Goal: Information Seeking & Learning: Check status

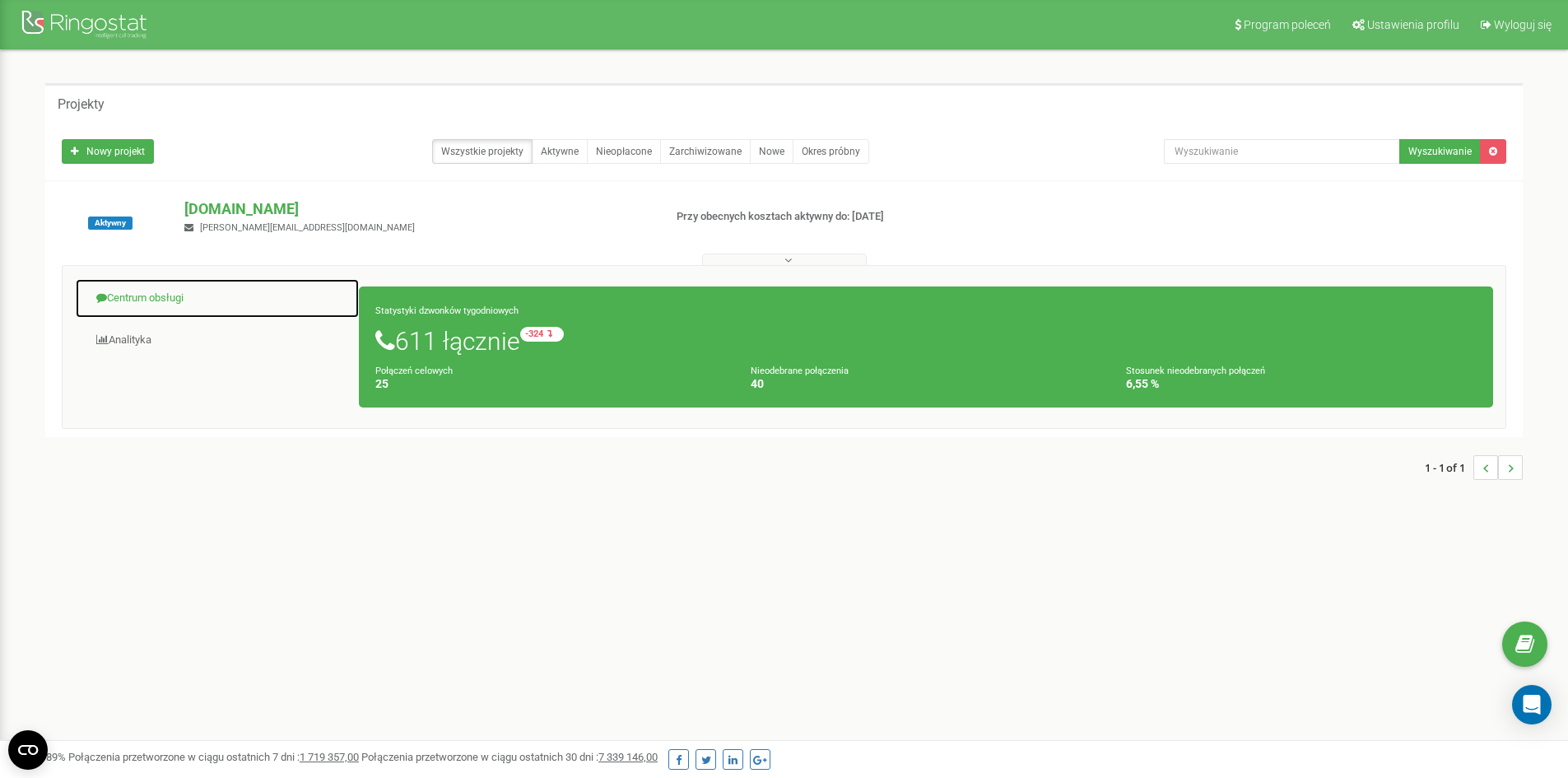
click at [150, 298] on link "Centrum obsługi" at bounding box center [217, 299] width 285 height 40
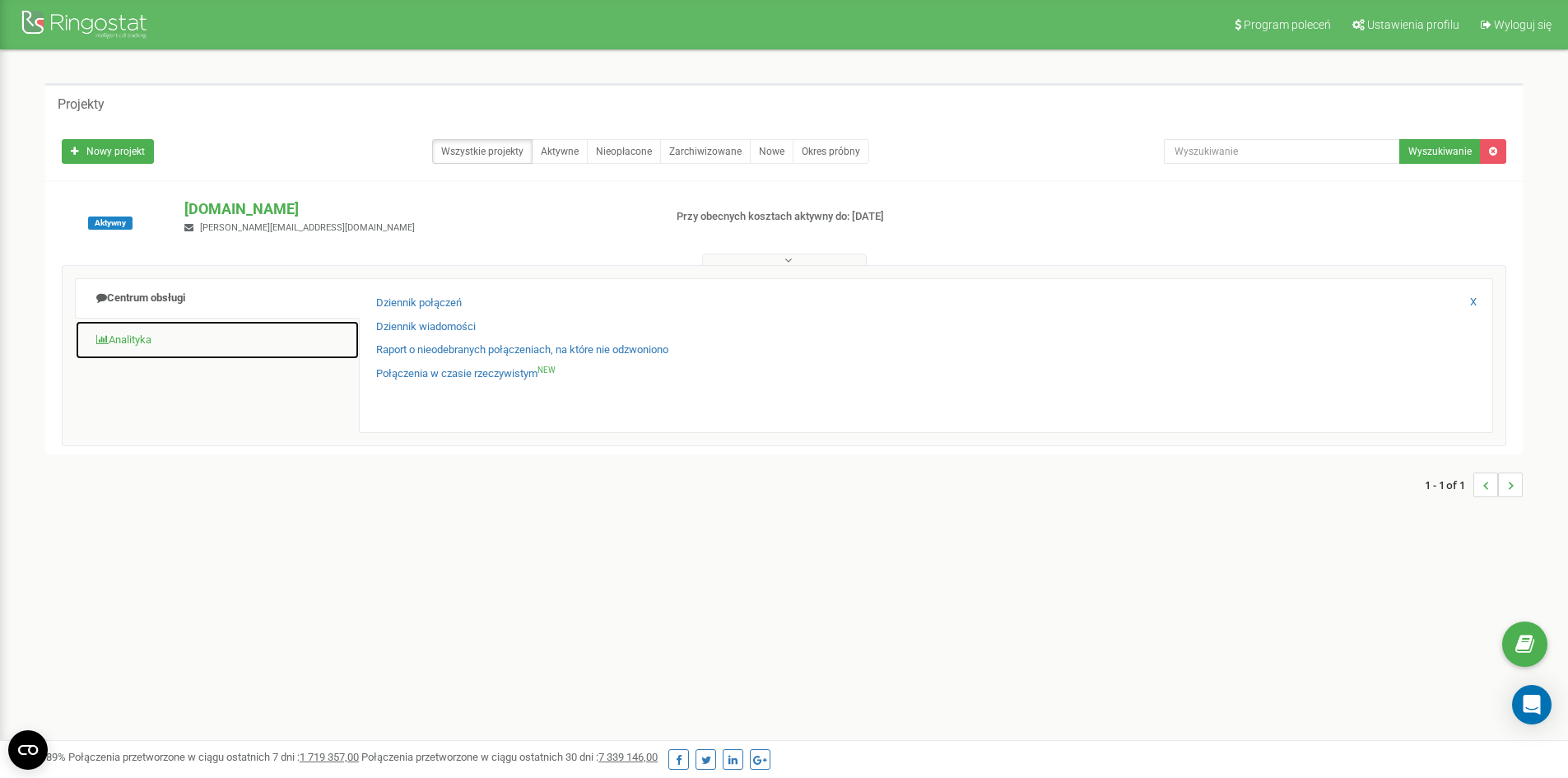
click at [156, 340] on link "Analityka" at bounding box center [217, 341] width 285 height 40
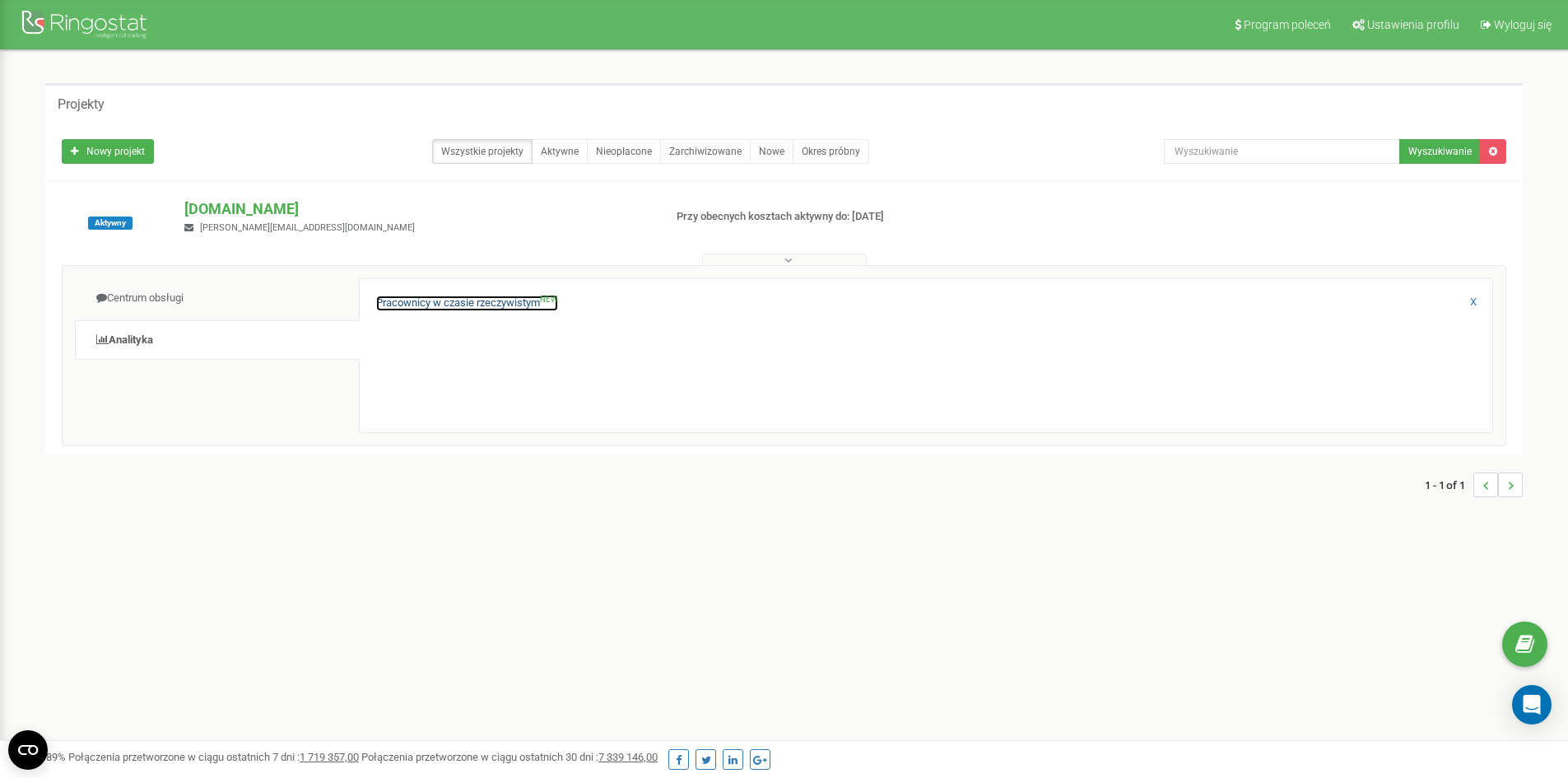
click at [457, 300] on link "Pracownicy w czasie rzeczywistym NEW" at bounding box center [467, 303] width 182 height 15
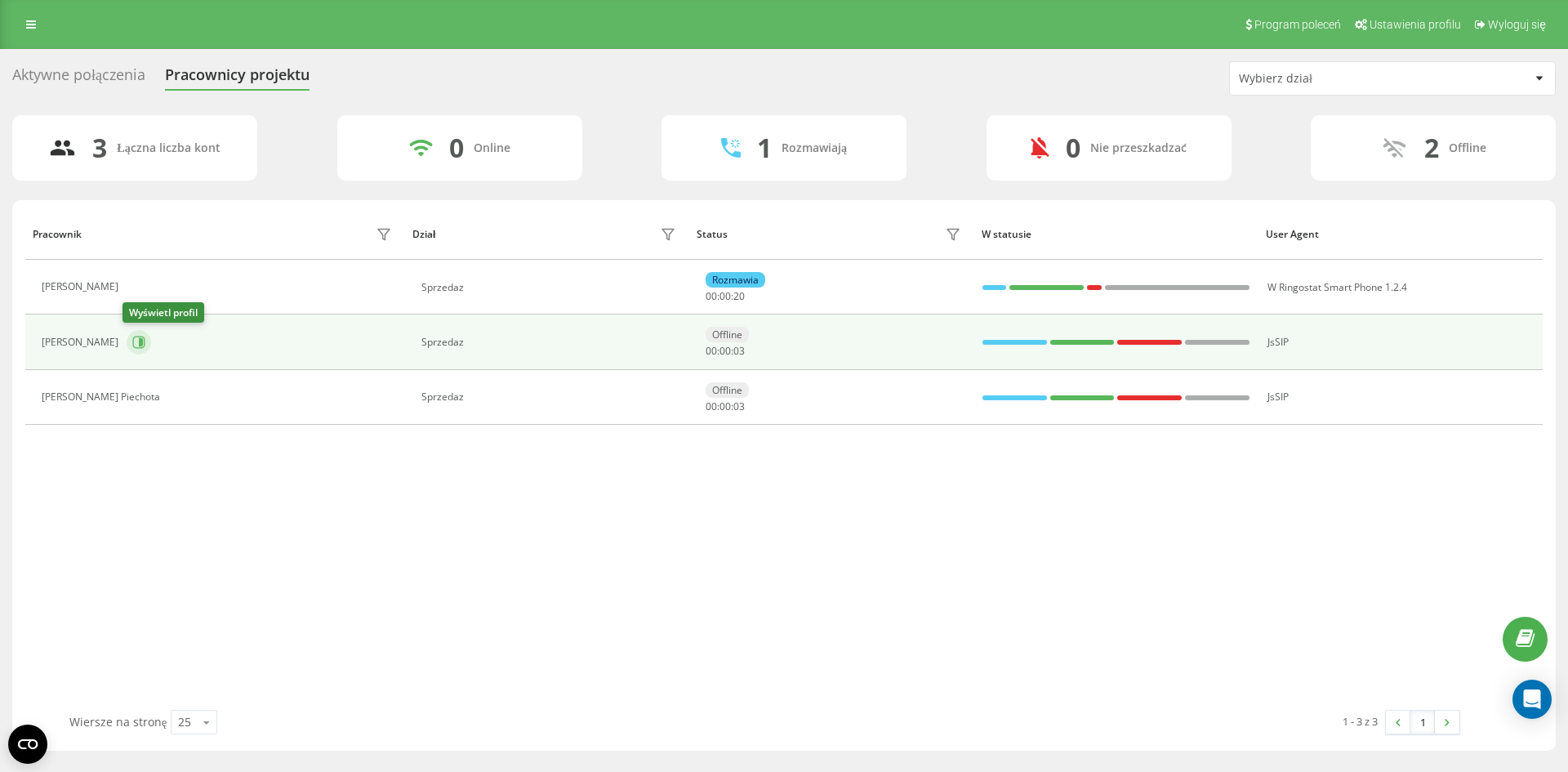
click at [140, 342] on icon at bounding box center [139, 343] width 13 height 13
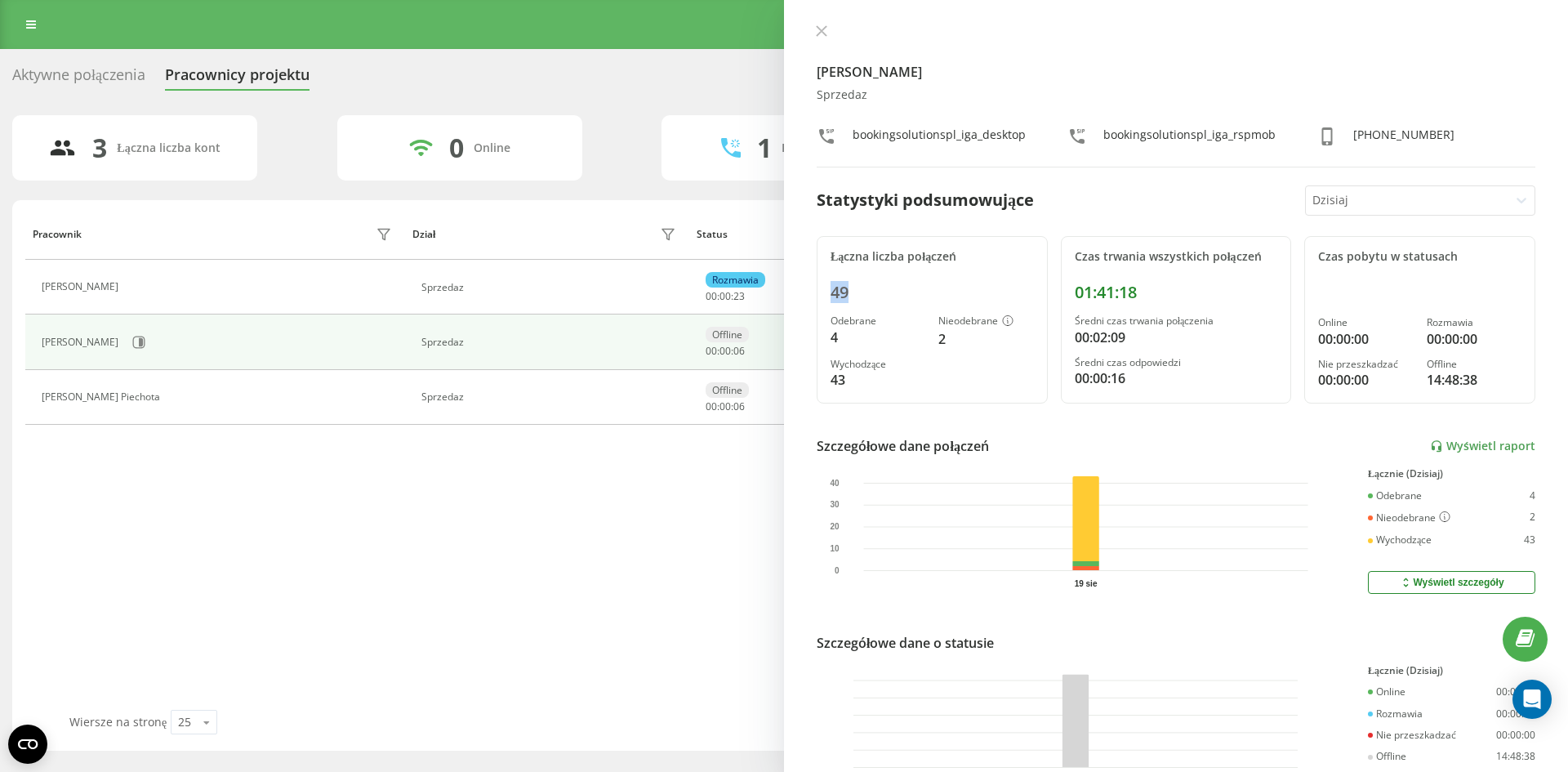
drag, startPoint x: 855, startPoint y: 300, endPoint x: 801, endPoint y: 291, distance: 54.7
click at [801, 291] on div "[PERSON_NAME] Sprzedaz bookingsolutionspl_iga_desktop bookingsolutionspl_iga_rs…" at bounding box center [1176, 386] width 784 height 772
click at [556, 563] on div "Pracownik Dział Status W statusie User Agent [PERSON_NAME] Sprzedaz Rozmawia 00…" at bounding box center [784, 459] width 1518 height 501
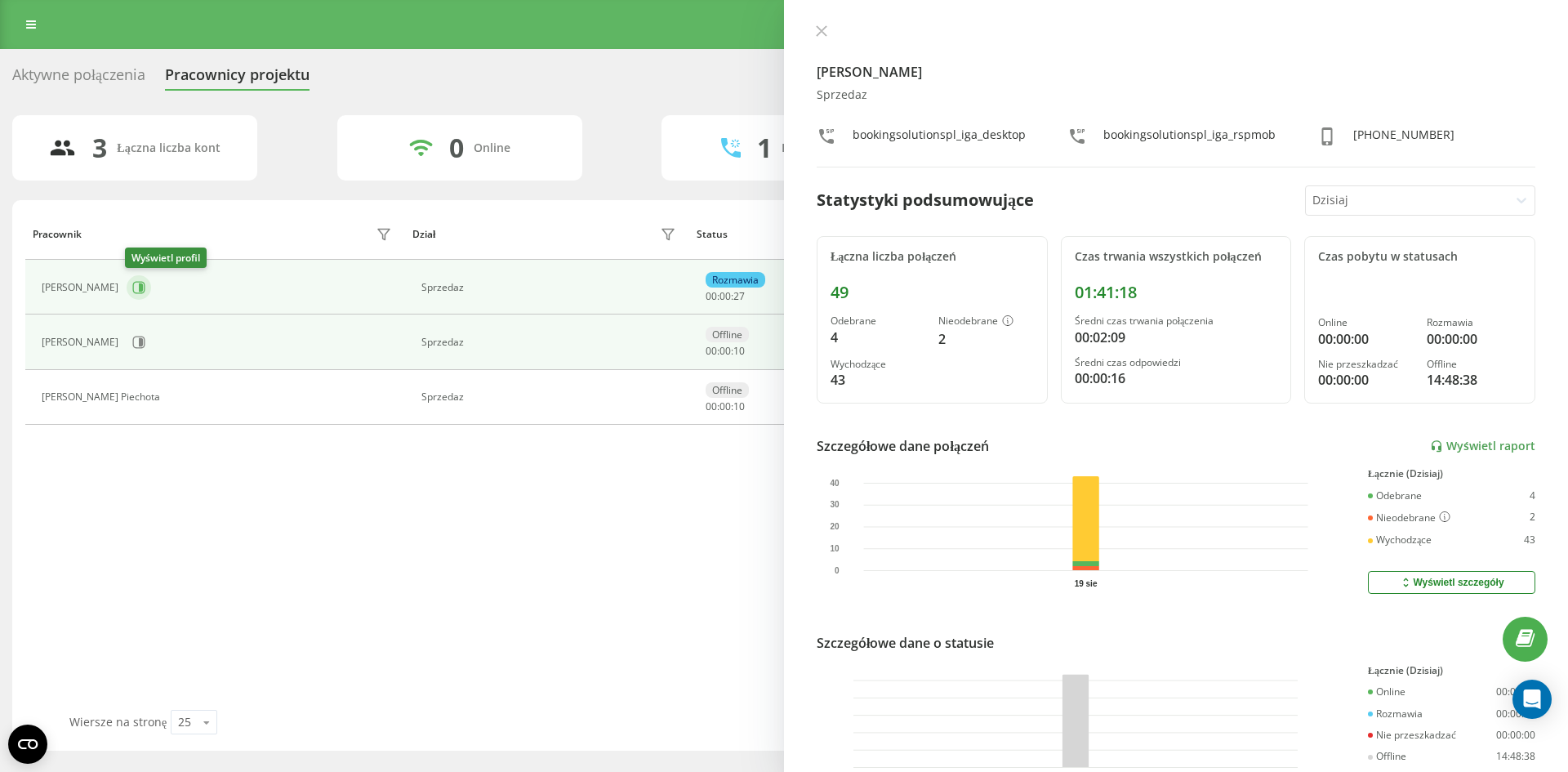
click at [135, 289] on icon at bounding box center [139, 288] width 13 height 13
